Goal: Information Seeking & Learning: Learn about a topic

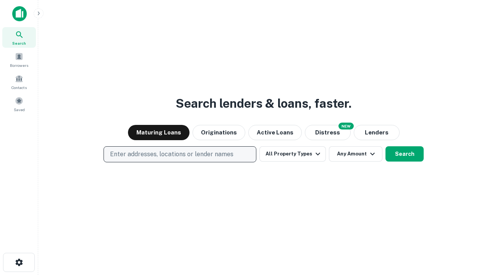
click at [180, 154] on p "Enter addresses, locations or lender names" at bounding box center [171, 154] width 123 height 9
type input "**********"
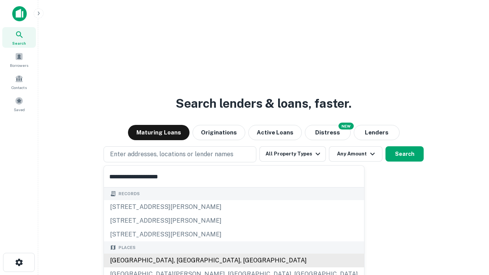
click at [183, 261] on div "[GEOGRAPHIC_DATA], [GEOGRAPHIC_DATA], [GEOGRAPHIC_DATA]" at bounding box center [234, 261] width 260 height 14
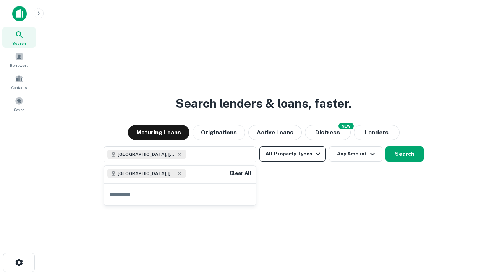
click at [293, 154] on button "All Property Types" at bounding box center [293, 153] width 66 height 15
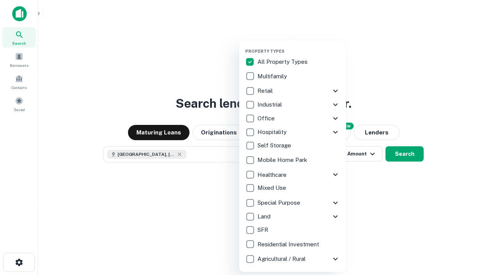
click at [299, 46] on button "button" at bounding box center [298, 46] width 107 height 0
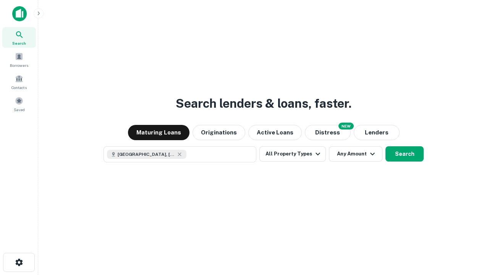
scroll to position [12, 0]
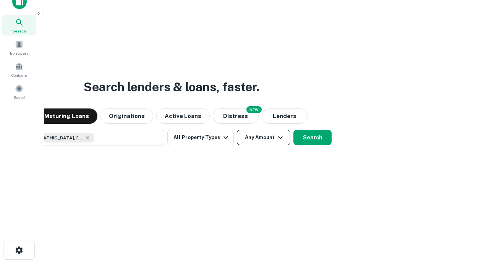
click at [237, 130] on button "Any Amount" at bounding box center [264, 137] width 54 height 15
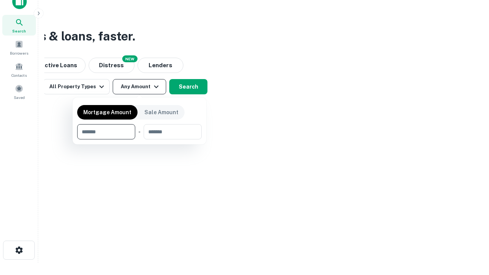
type input "*******"
click at [139, 139] on button "button" at bounding box center [139, 139] width 125 height 0
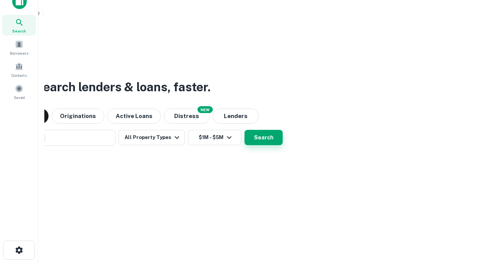
click at [245, 130] on button "Search" at bounding box center [264, 137] width 38 height 15
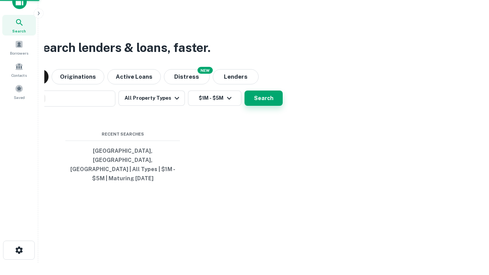
scroll to position [25, 216]
